Goal: Information Seeking & Learning: Learn about a topic

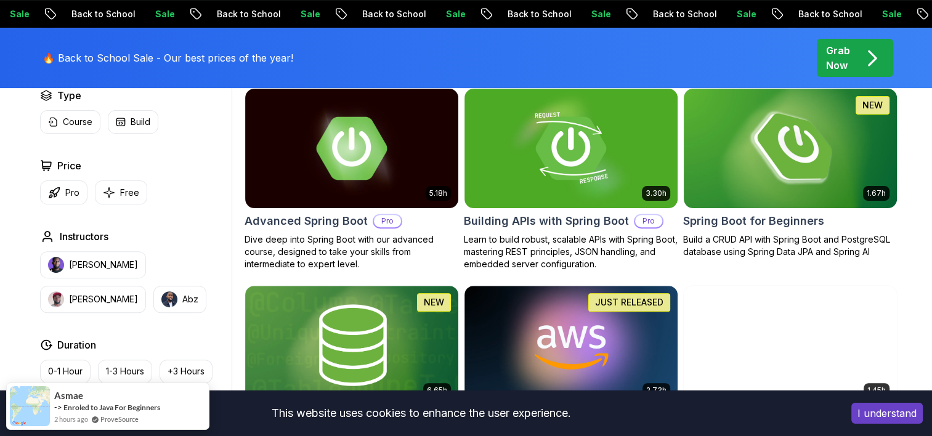
scroll to position [370, 0]
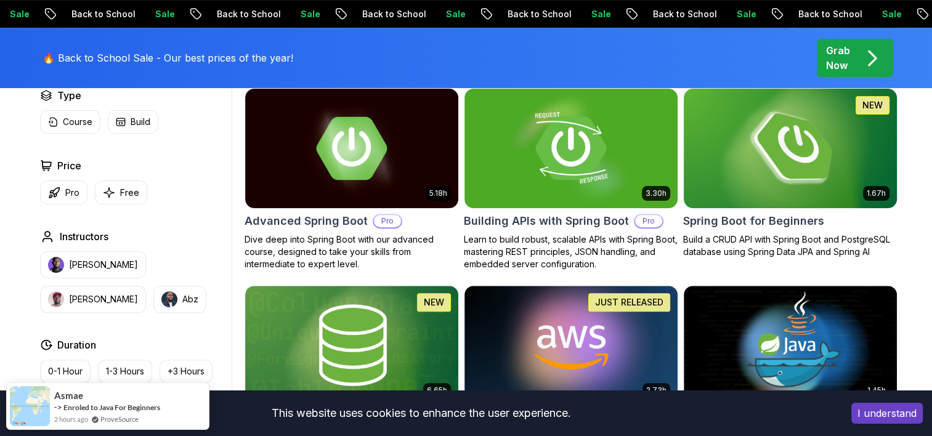
click at [826, 168] on img at bounding box center [790, 148] width 224 height 125
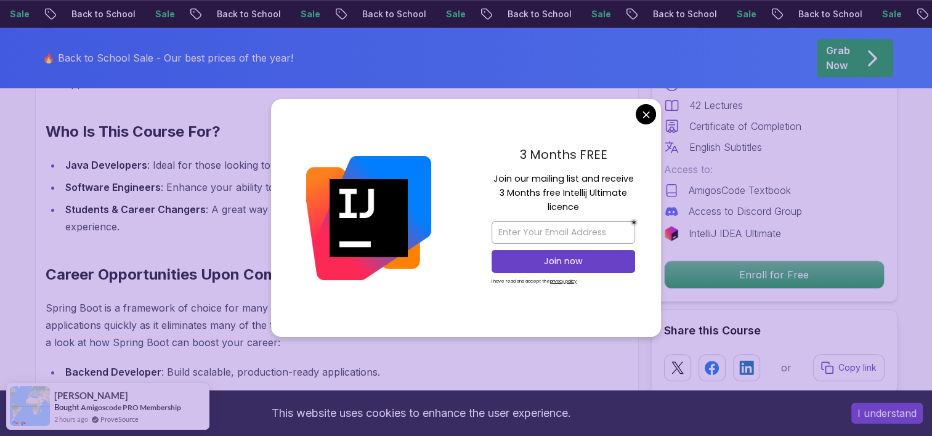
scroll to position [1109, 0]
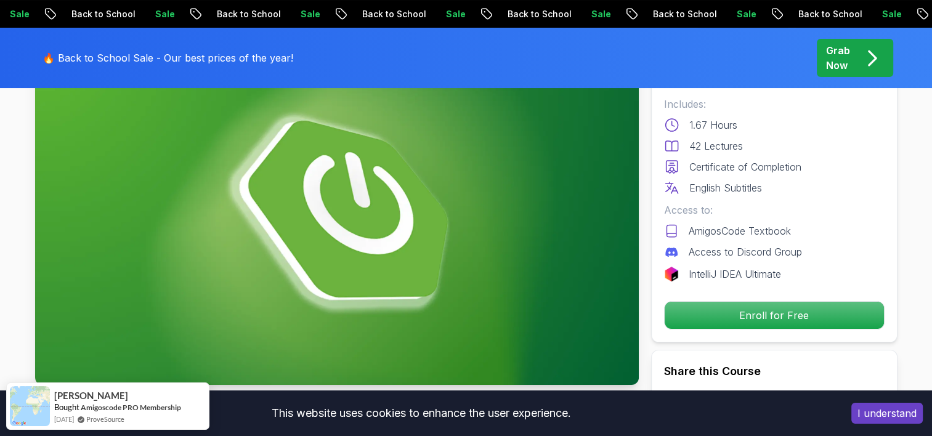
scroll to position [0, 0]
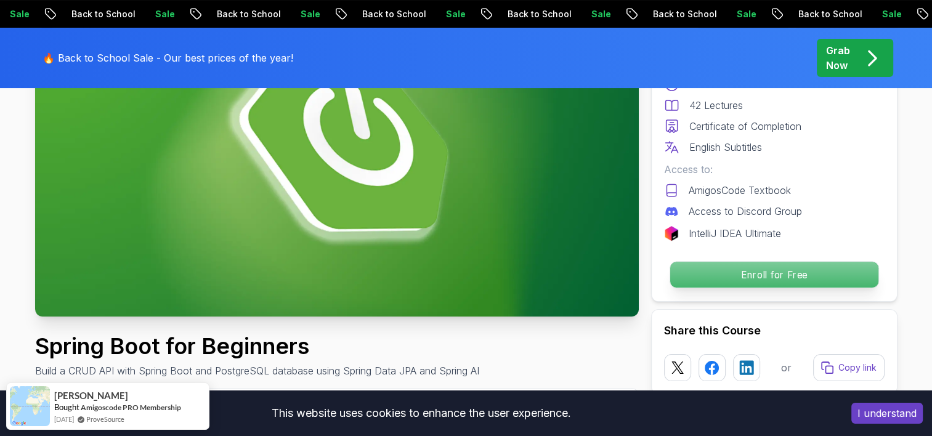
click at [761, 263] on p "Enroll for Free" at bounding box center [774, 275] width 208 height 26
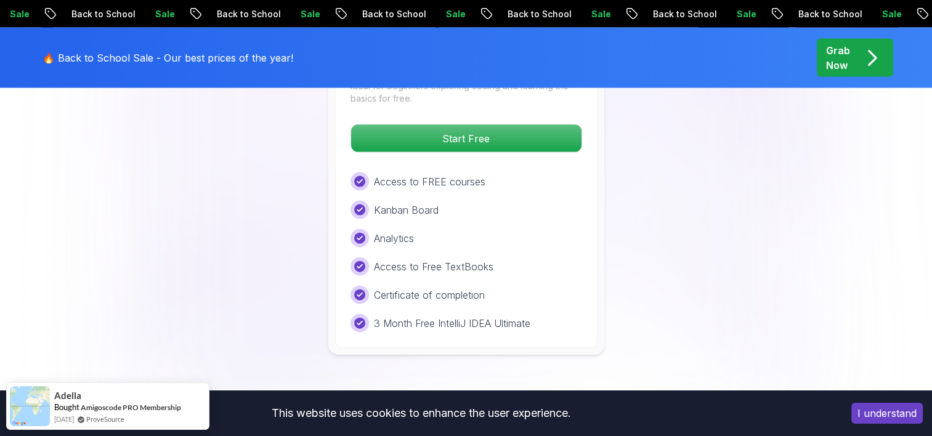
scroll to position [2627, 0]
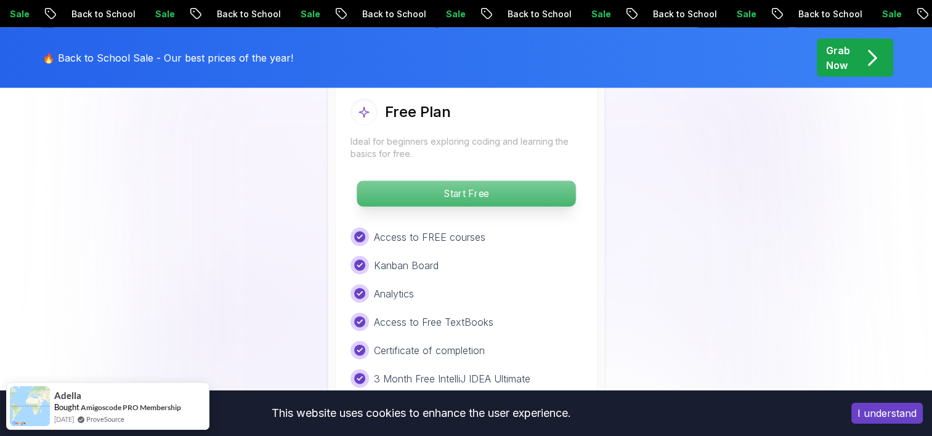
click at [474, 182] on p "Start Free" at bounding box center [466, 194] width 219 height 26
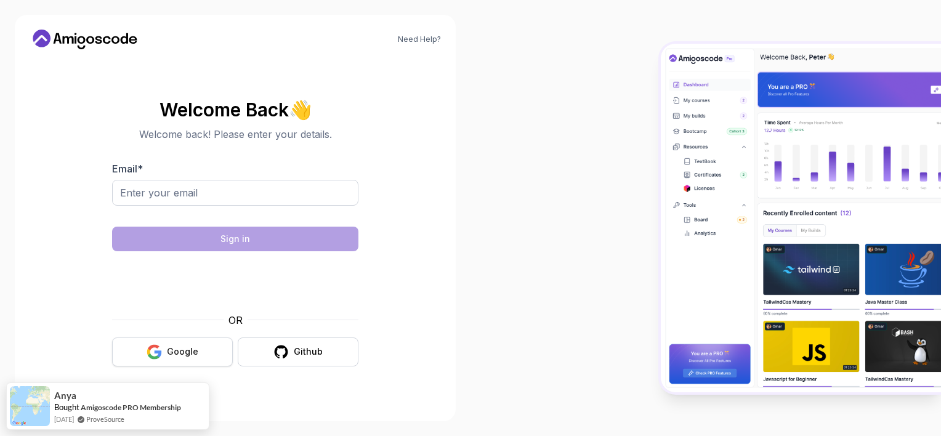
click at [185, 346] on div "Google" at bounding box center [182, 352] width 31 height 12
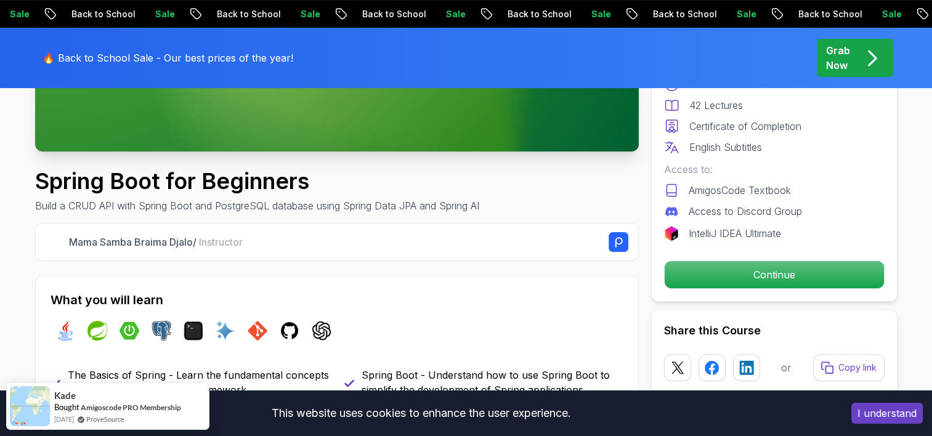
scroll to position [123, 0]
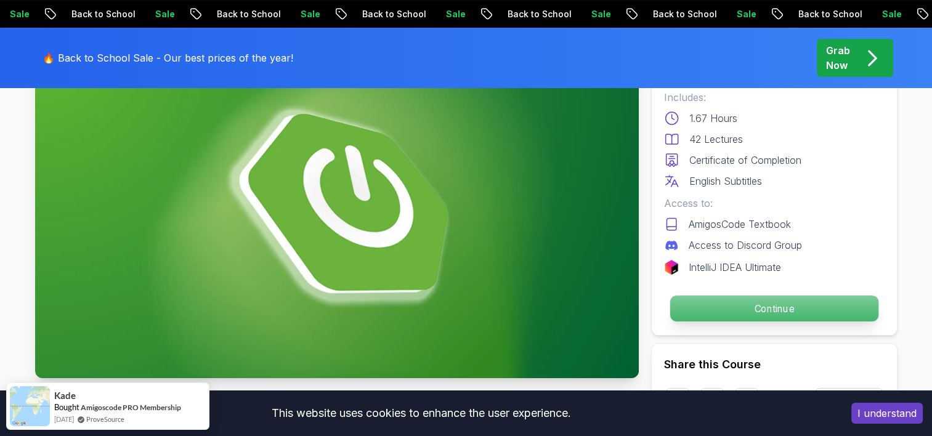
click at [718, 305] on p "Continue" at bounding box center [774, 309] width 208 height 26
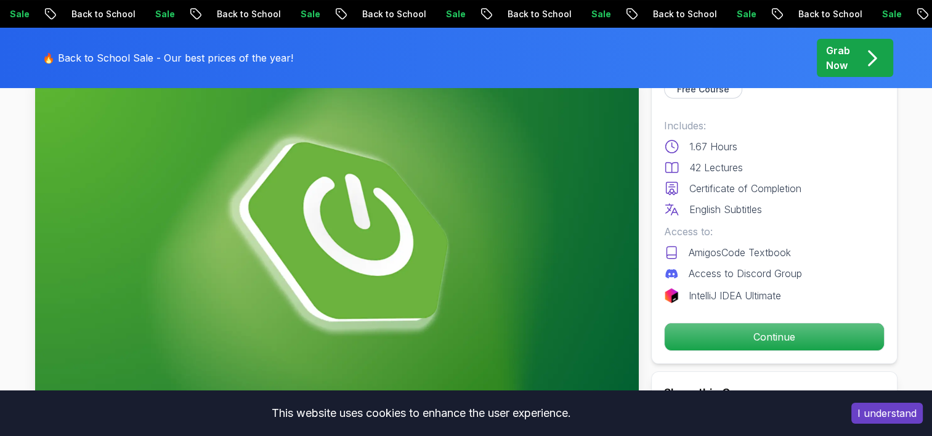
scroll to position [23, 0]
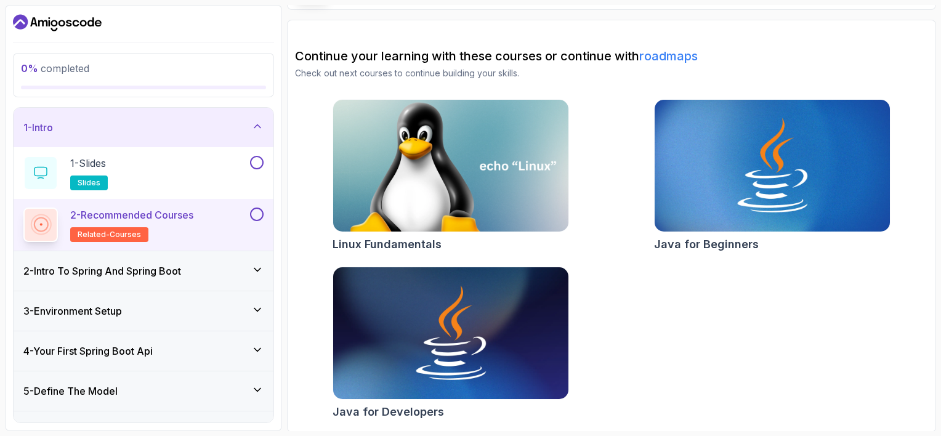
scroll to position [91, 0]
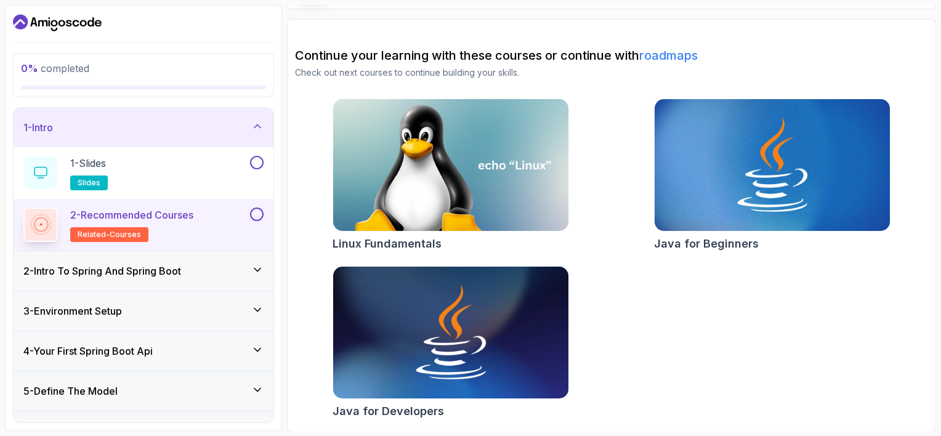
click at [184, 128] on div "1 - Intro" at bounding box center [143, 127] width 240 height 15
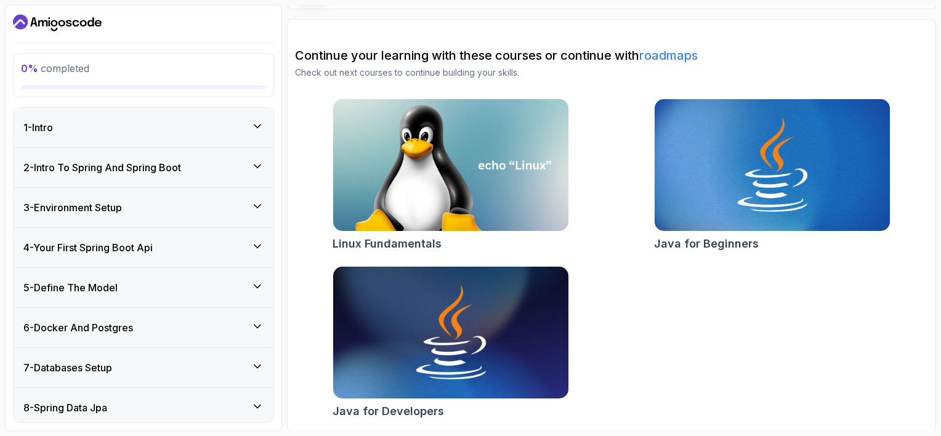
click at [185, 127] on div "1 - Intro" at bounding box center [143, 127] width 240 height 15
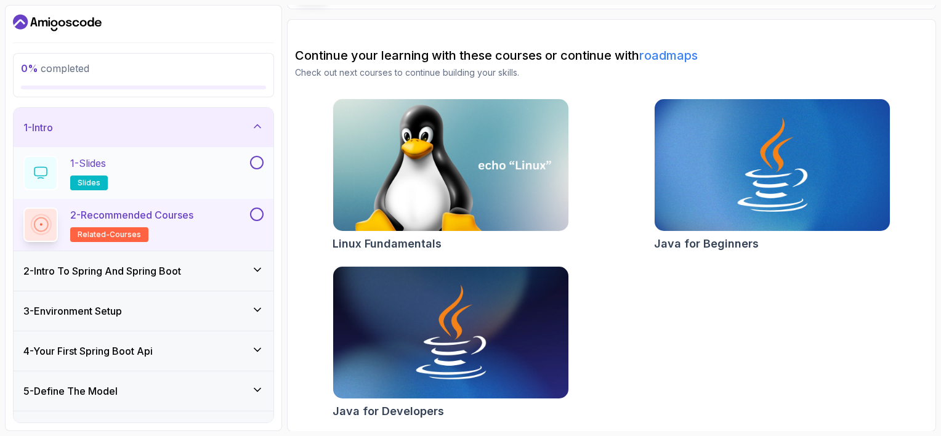
click at [161, 161] on div "1 - Slides slides" at bounding box center [135, 173] width 224 height 35
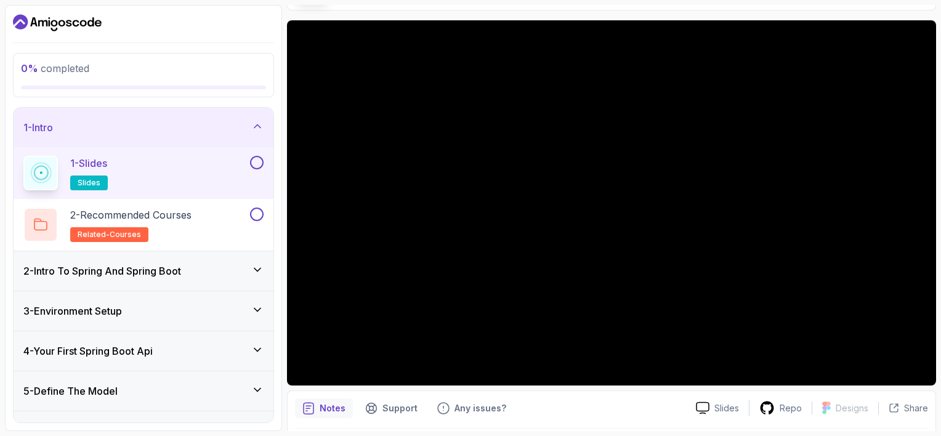
scroll to position [91, 0]
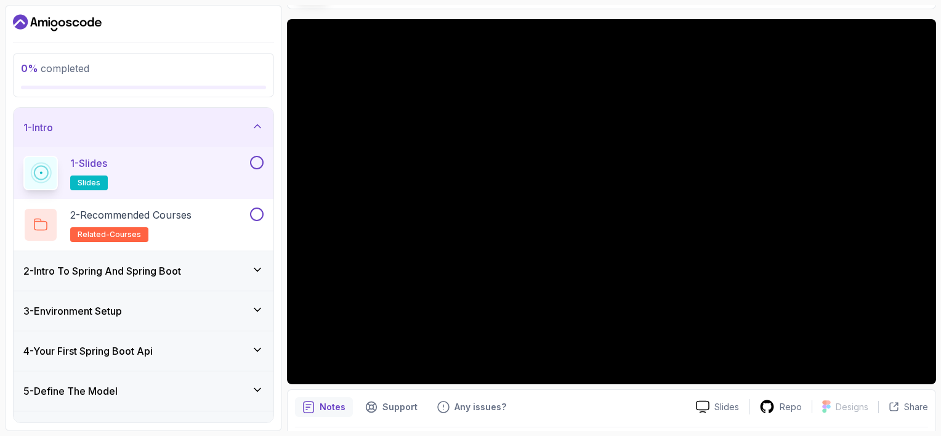
click at [251, 158] on button at bounding box center [257, 163] width 14 height 14
click at [240, 218] on div "2 - Recommended Courses related-courses" at bounding box center [135, 225] width 224 height 35
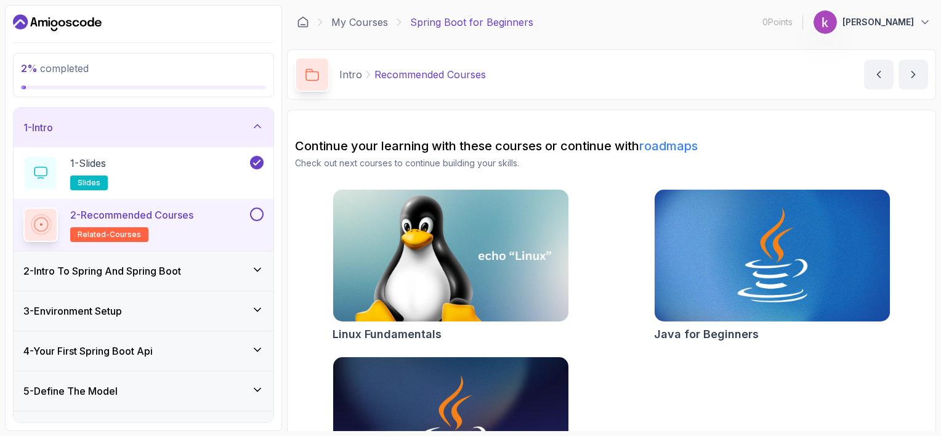
click at [651, 248] on div "Linux Fundamentals Java for Beginners Java for Developers" at bounding box center [611, 351] width 633 height 325
click at [658, 250] on img at bounding box center [772, 256] width 247 height 139
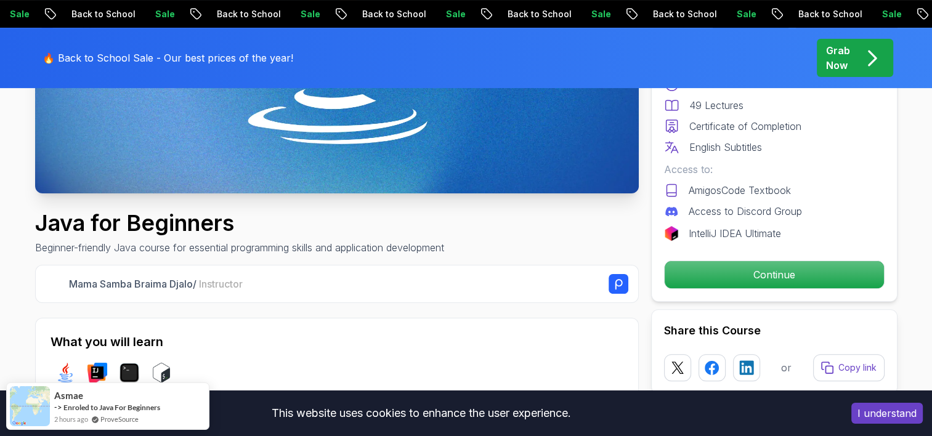
scroll to position [62, 0]
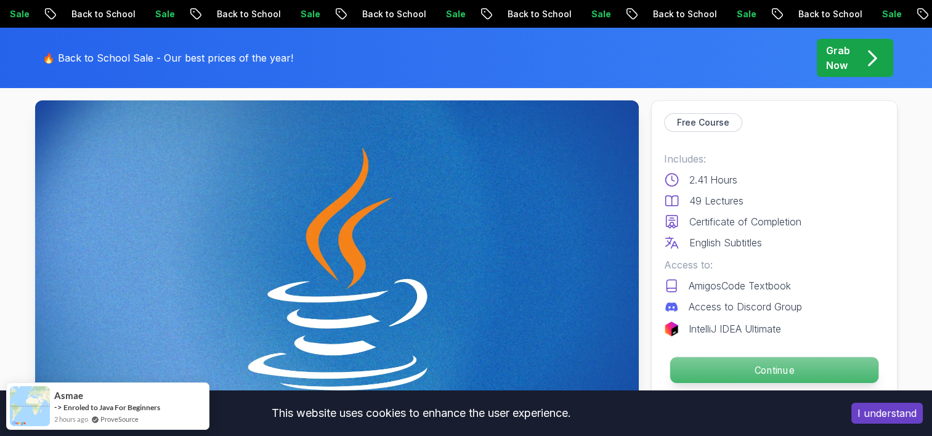
click at [742, 361] on p "Continue" at bounding box center [774, 370] width 208 height 26
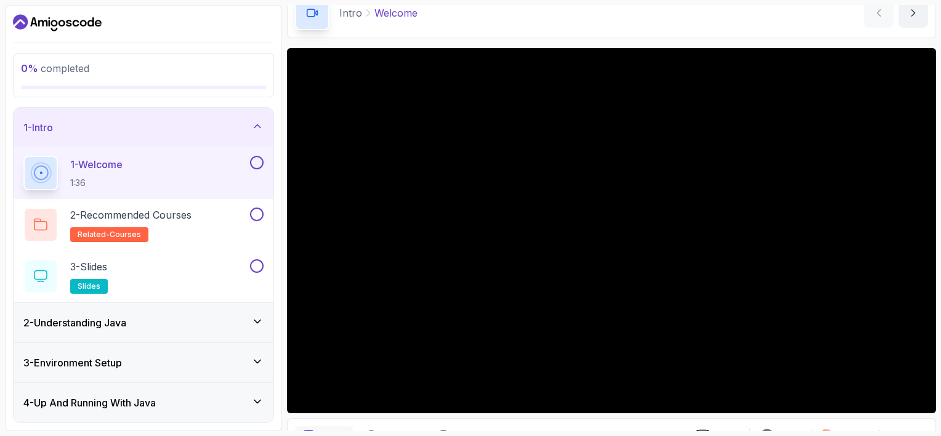
click at [253, 156] on div at bounding box center [256, 163] width 16 height 14
click at [212, 214] on div "2 - Recommended Courses related-courses" at bounding box center [135, 225] width 224 height 35
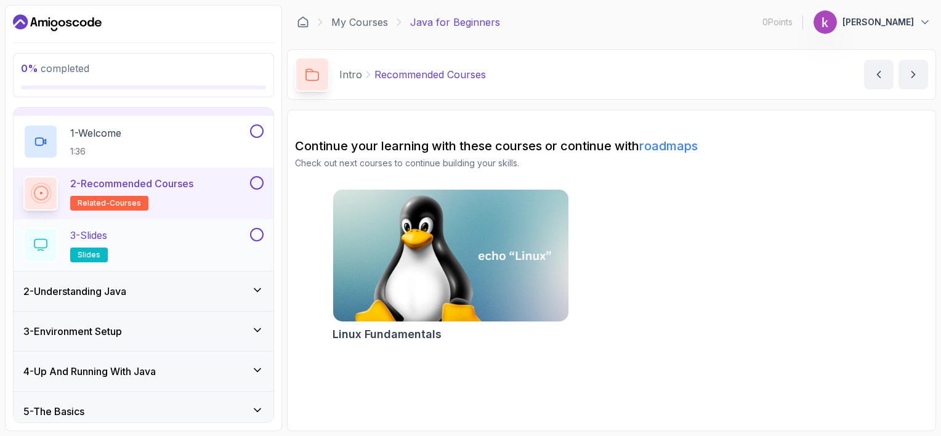
scroll to position [62, 0]
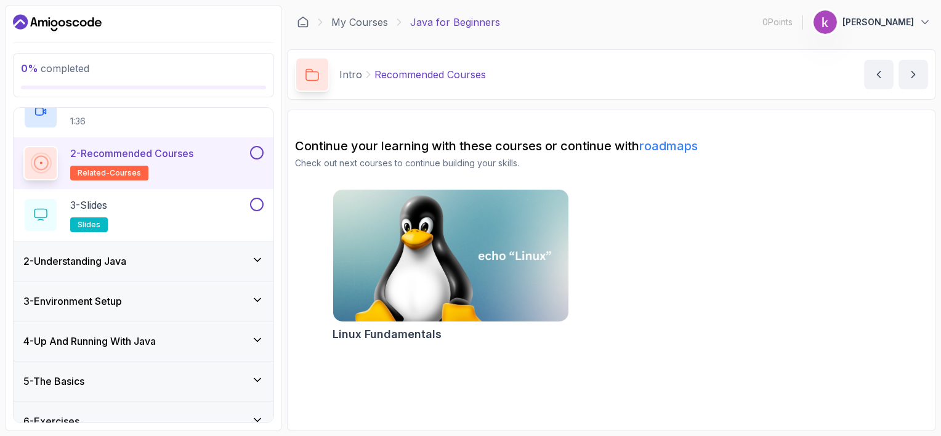
click at [163, 256] on div "2 - Understanding Java" at bounding box center [143, 261] width 240 height 15
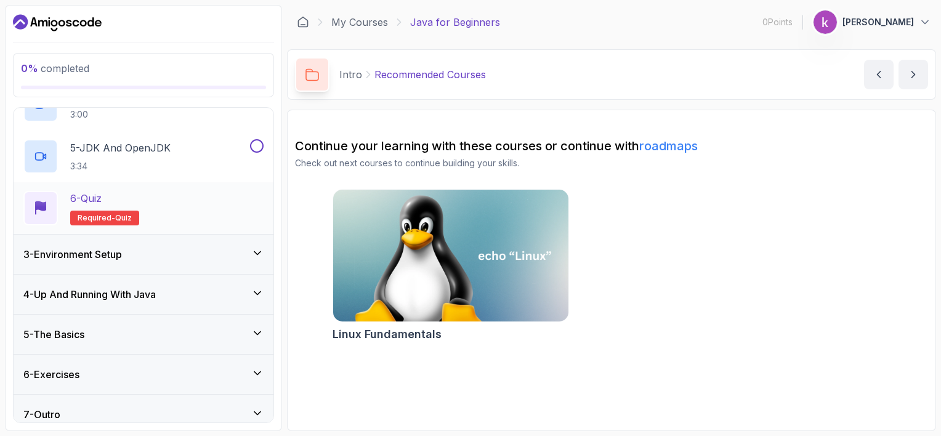
scroll to position [274, 0]
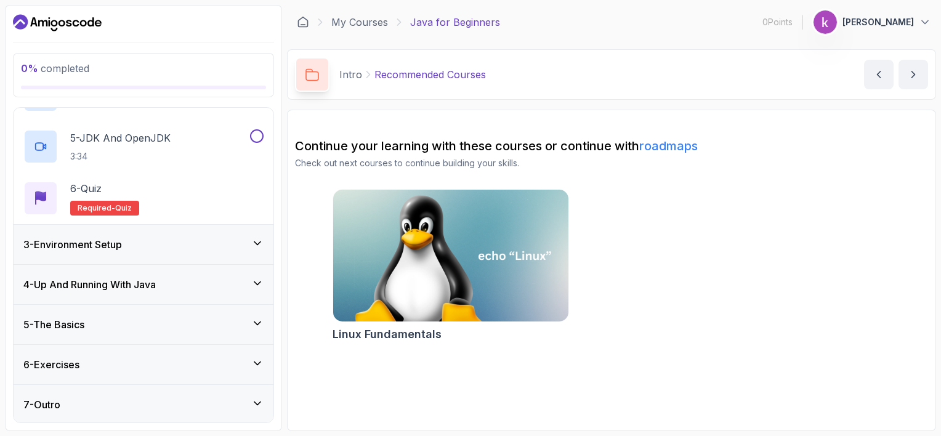
click at [140, 241] on div "3 - Environment Setup" at bounding box center [143, 244] width 240 height 15
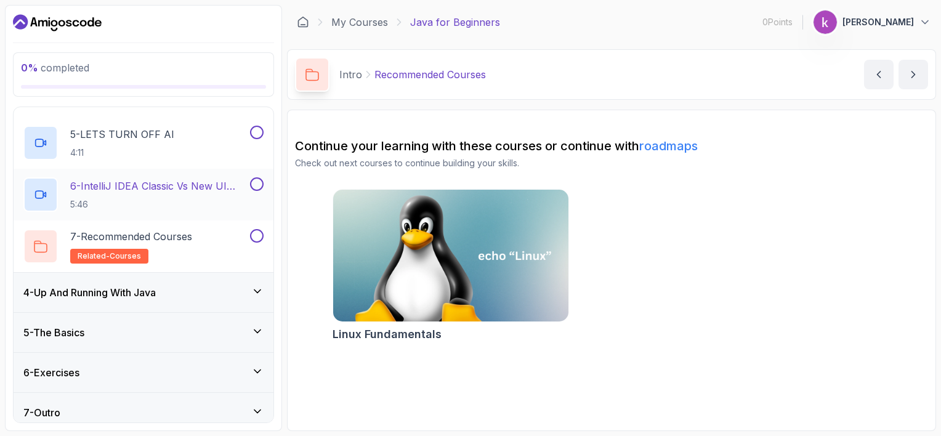
scroll to position [325, 0]
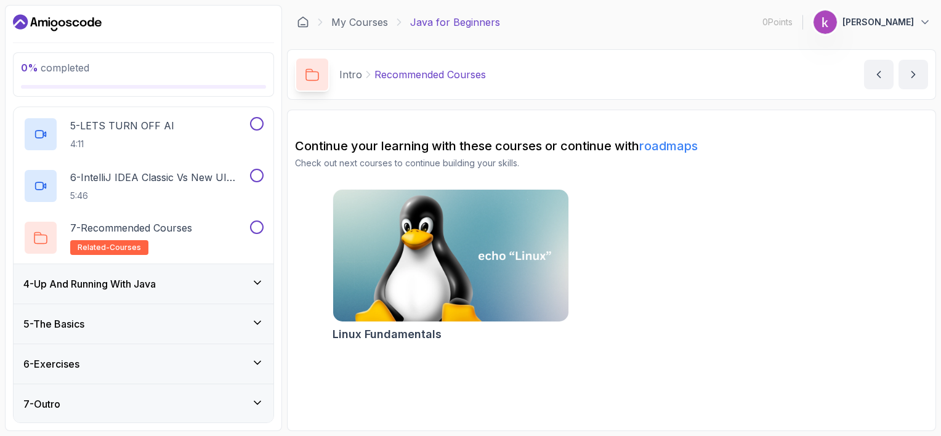
click at [216, 288] on div "4 - Up And Running With Java" at bounding box center [143, 284] width 240 height 15
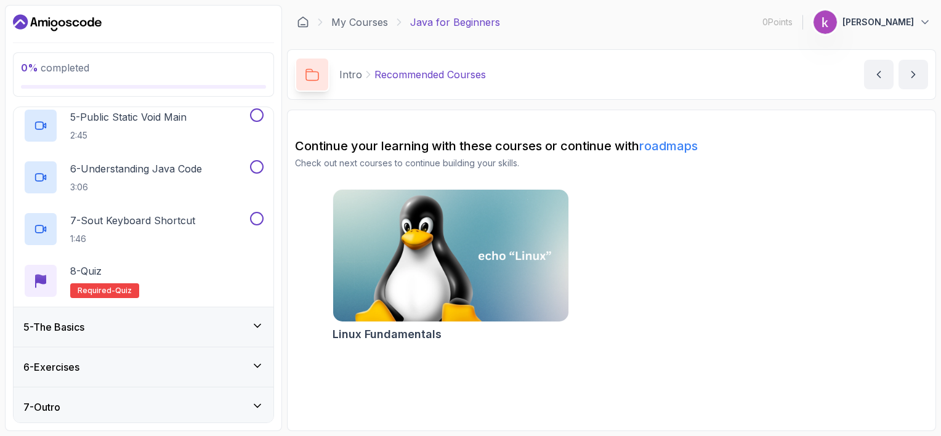
scroll to position [377, 0]
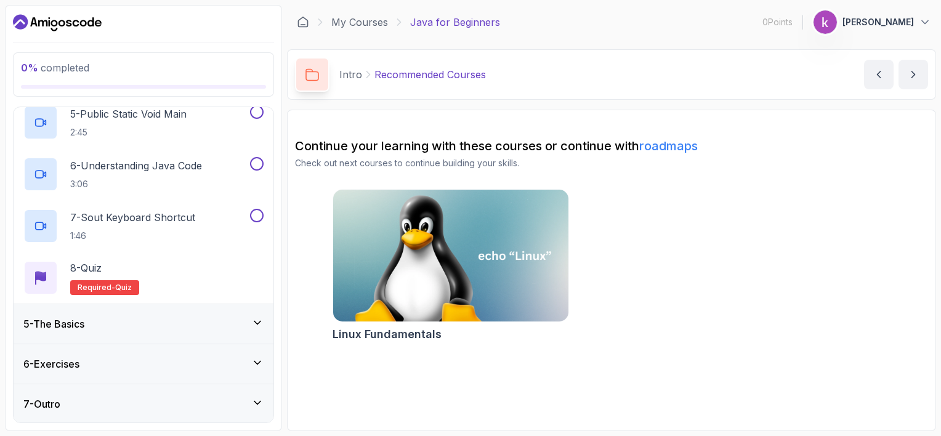
click at [187, 309] on div "5 - The Basics" at bounding box center [144, 323] width 260 height 39
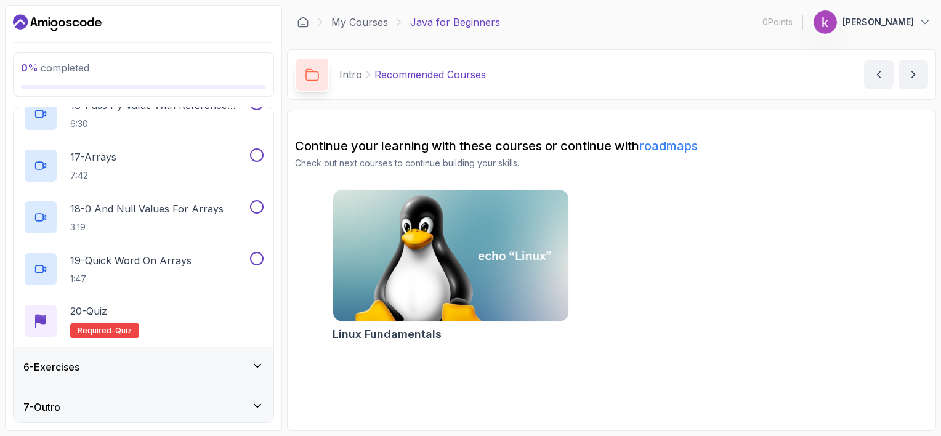
scroll to position [998, 0]
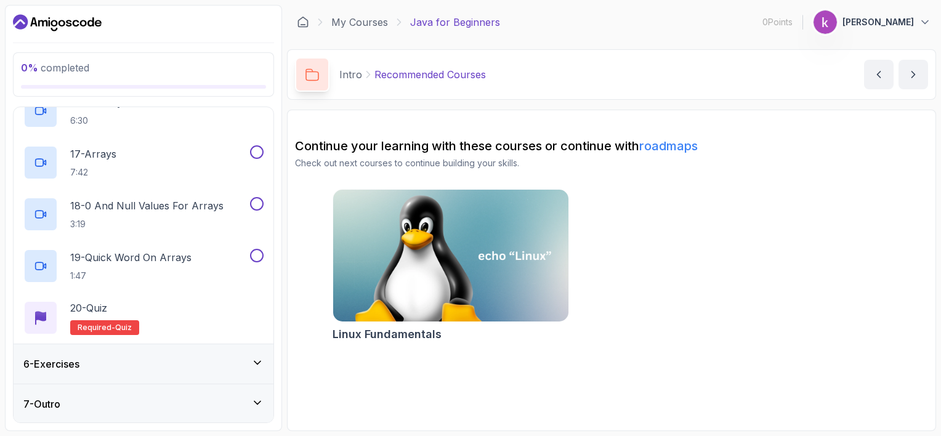
click at [198, 355] on div "6 - Exercises" at bounding box center [144, 363] width 260 height 39
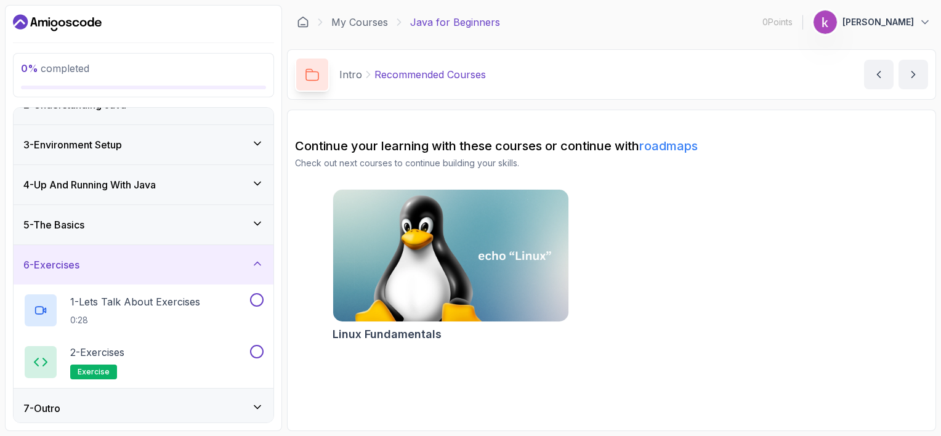
scroll to position [67, 0]
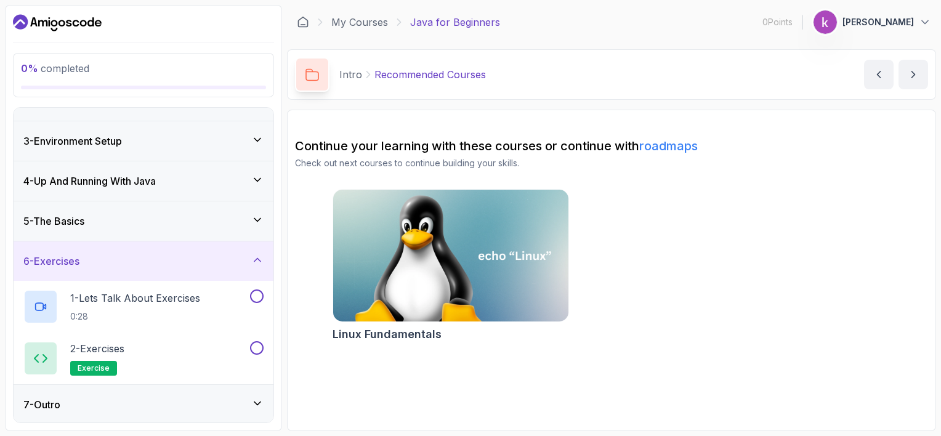
click at [120, 398] on div "7 - Outro" at bounding box center [143, 404] width 240 height 15
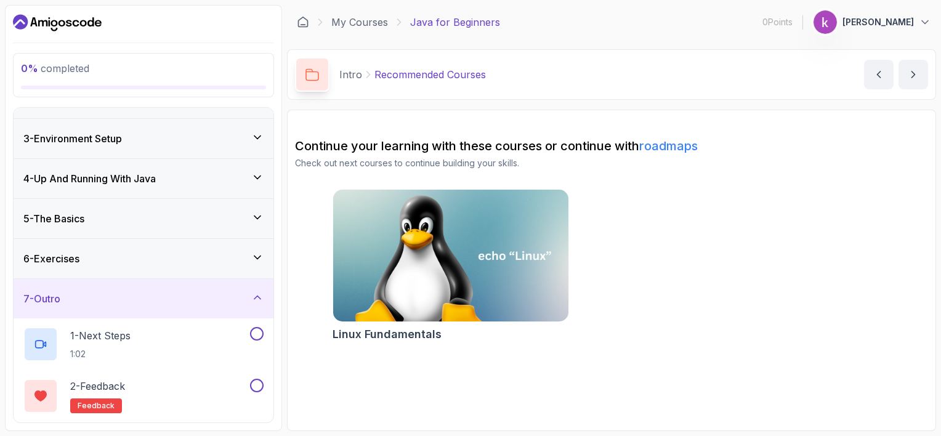
scroll to position [118, 0]
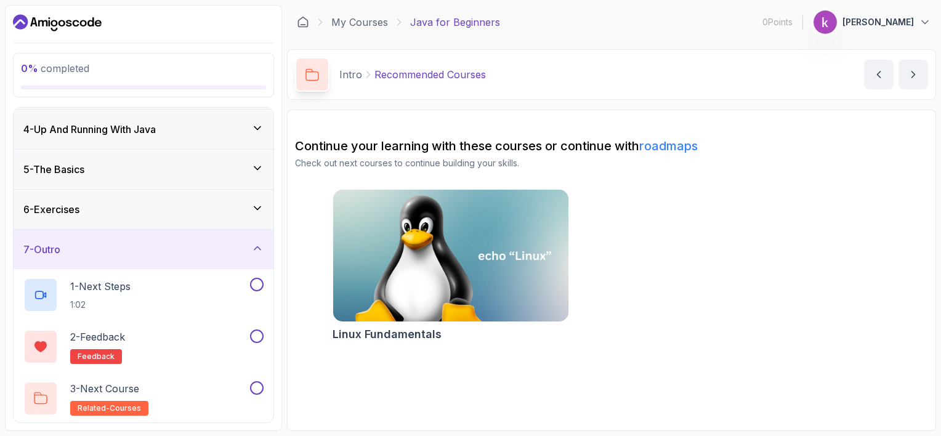
click at [126, 261] on div "7 - Outro" at bounding box center [144, 249] width 260 height 39
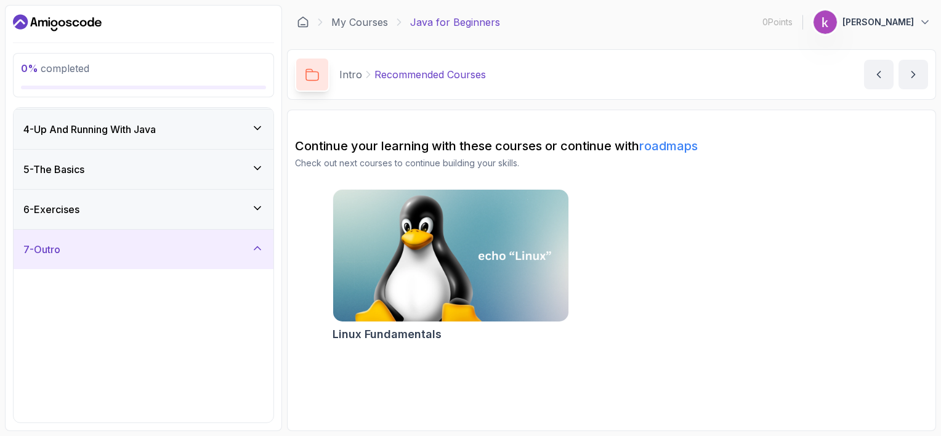
scroll to position [0, 0]
